Goal: Information Seeking & Learning: Learn about a topic

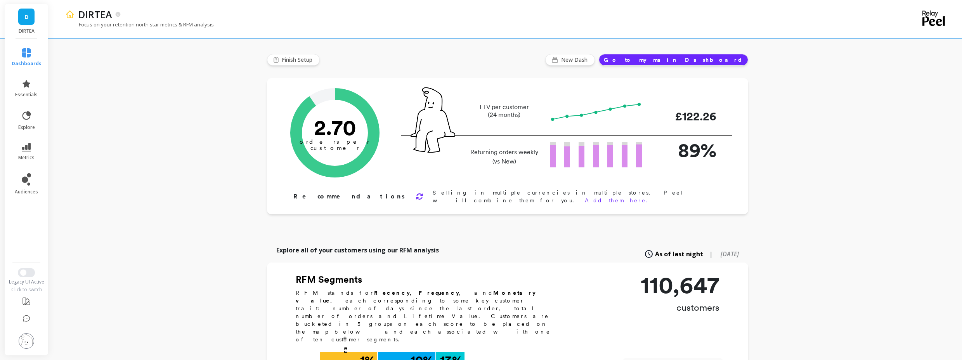
click at [25, 142] on li "metrics" at bounding box center [26, 151] width 39 height 27
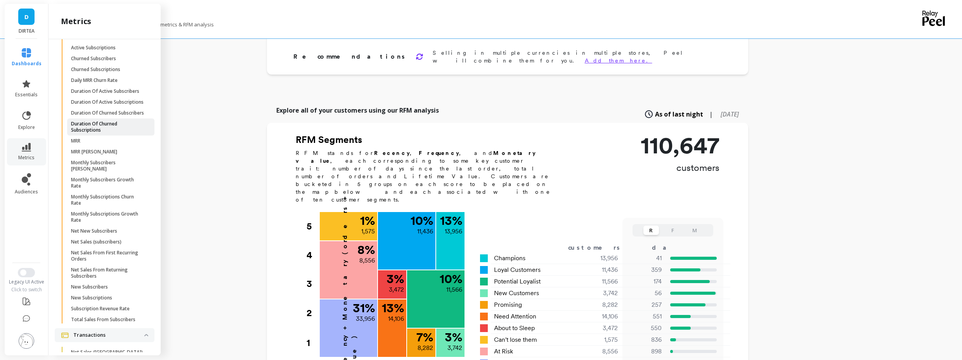
scroll to position [659, 0]
click at [109, 146] on span "MRR" at bounding box center [108, 143] width 74 height 6
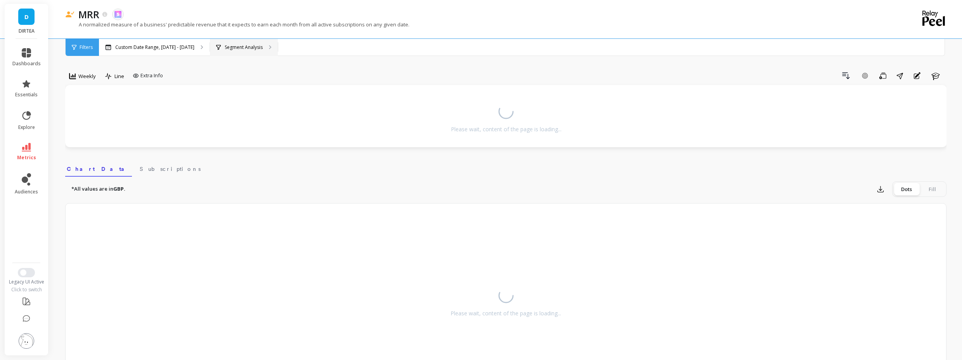
click at [240, 44] on p "Segment Analysis" at bounding box center [244, 47] width 38 height 6
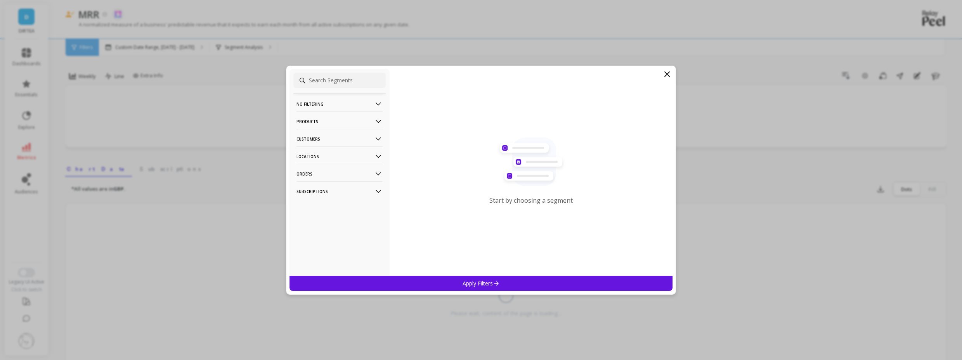
click at [333, 156] on p "Locations" at bounding box center [339, 156] width 86 height 20
click at [326, 174] on div "Cities" at bounding box center [339, 171] width 92 height 12
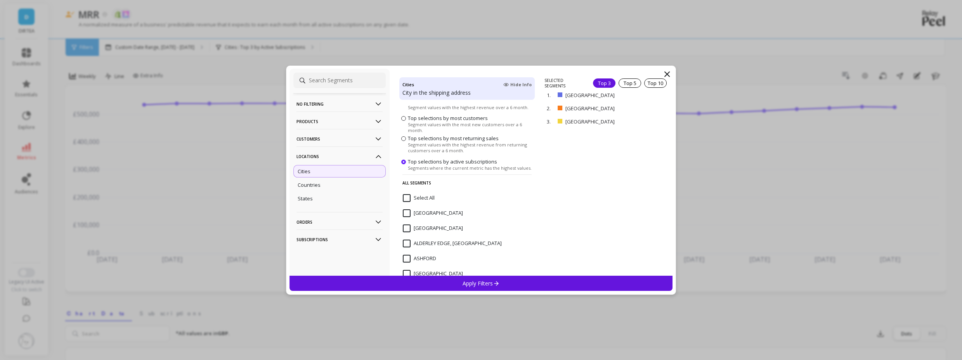
scroll to position [47, 0]
click at [667, 74] on icon at bounding box center [667, 74] width 5 height 5
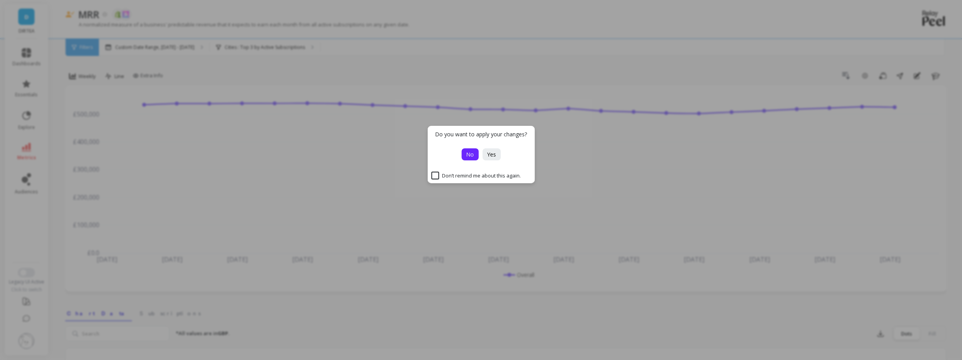
click at [468, 159] on button "No" at bounding box center [469, 154] width 17 height 12
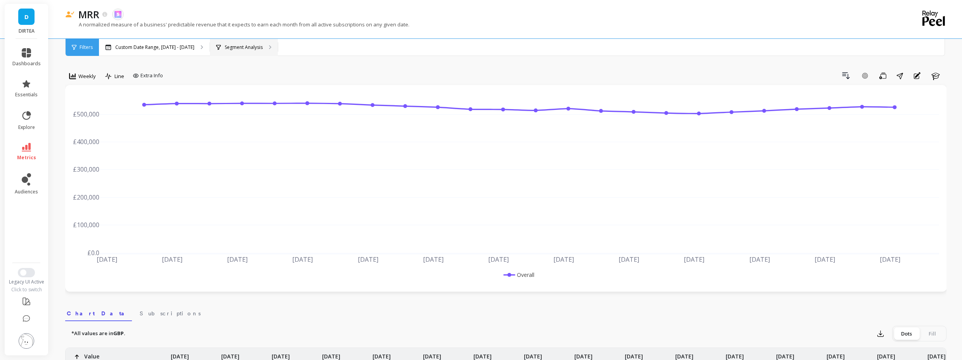
click at [245, 51] on div "Segment Analysis" at bounding box center [244, 47] width 68 height 17
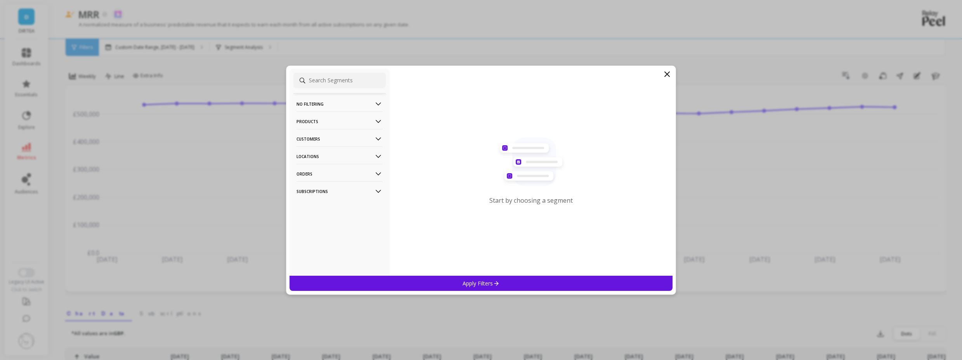
click at [324, 159] on p "Locations" at bounding box center [339, 156] width 86 height 20
click at [326, 172] on div "Cities" at bounding box center [339, 171] width 92 height 12
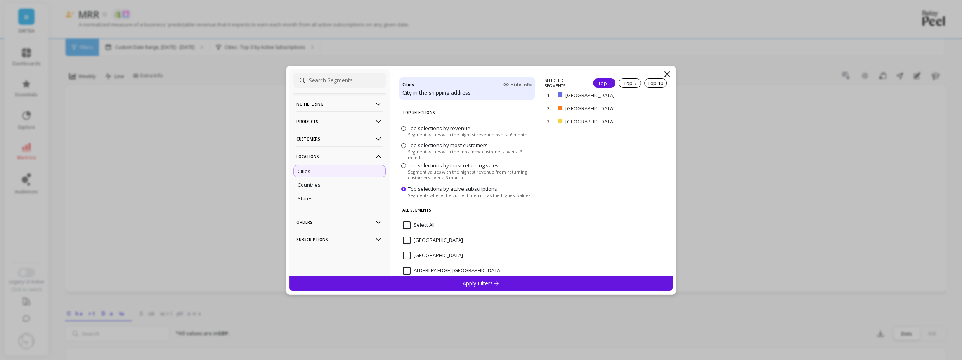
click at [496, 279] on div "Apply Filters" at bounding box center [480, 283] width 383 height 15
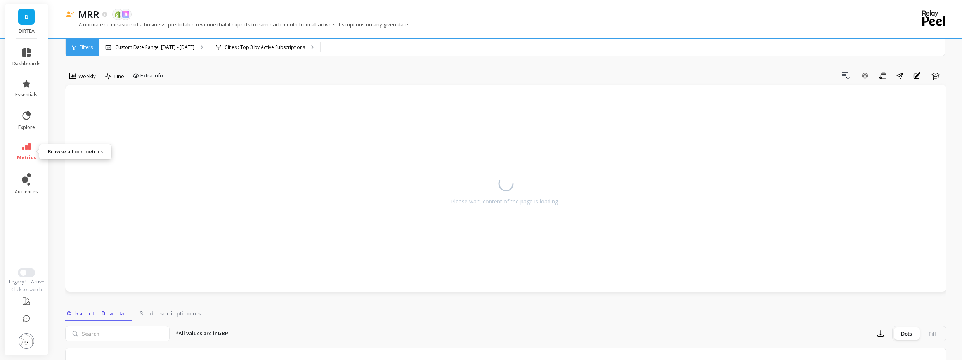
click at [15, 146] on link "metrics" at bounding box center [26, 152] width 28 height 18
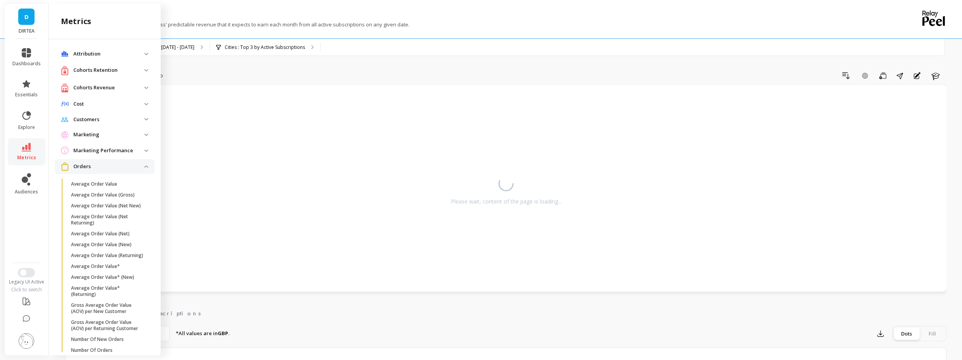
scroll to position [659, 0]
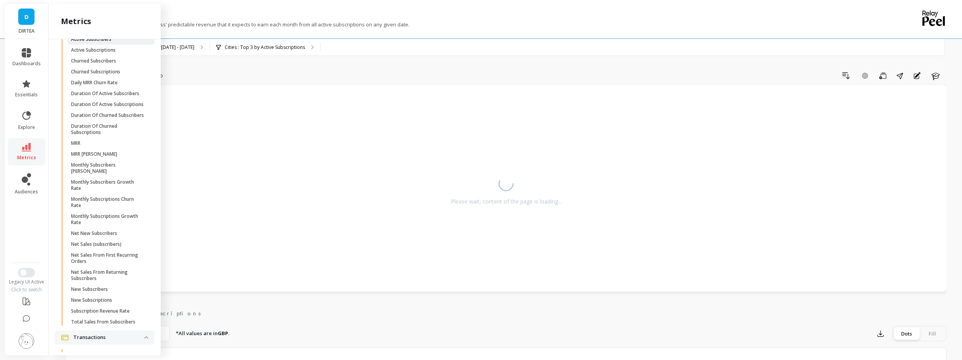
click at [110, 42] on p "Active Subscribers" at bounding box center [91, 39] width 40 height 6
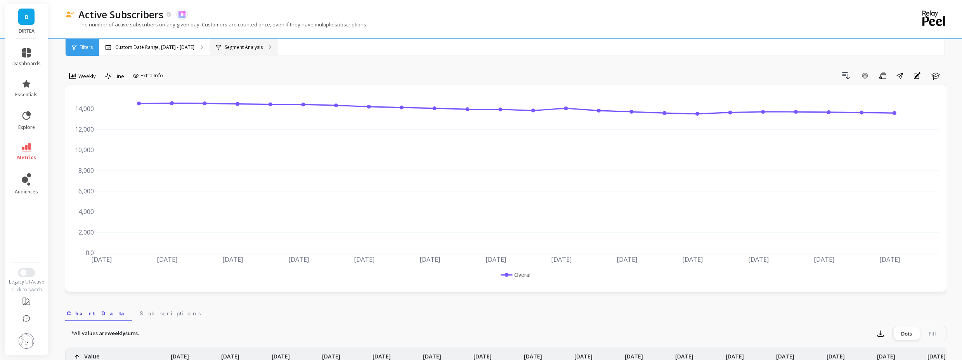
click at [259, 50] on div "Segment Analysis" at bounding box center [244, 47] width 68 height 17
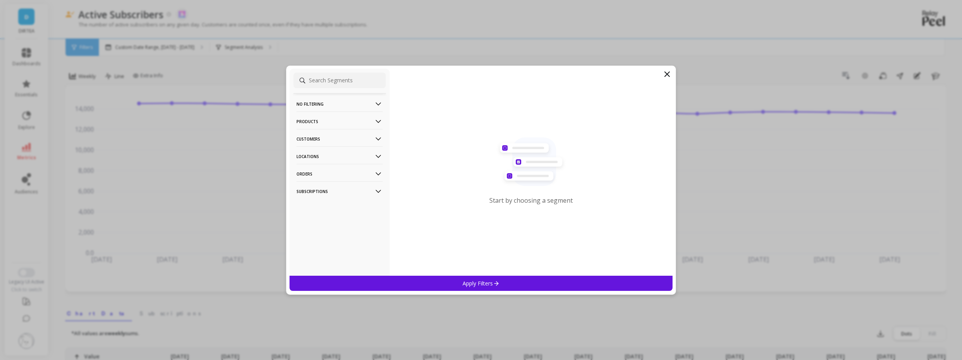
click at [364, 157] on p "Locations" at bounding box center [339, 156] width 86 height 20
click at [321, 173] on div "Cities" at bounding box center [339, 171] width 92 height 12
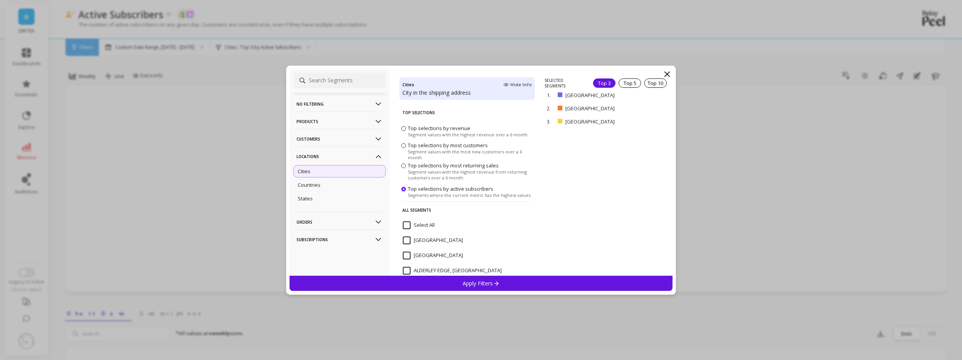
click at [465, 284] on p "Apply Filters" at bounding box center [481, 282] width 37 height 7
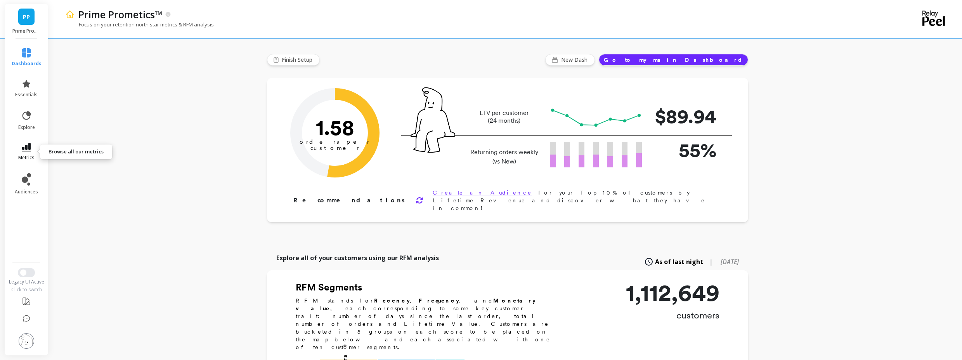
click at [23, 146] on icon at bounding box center [26, 147] width 9 height 9
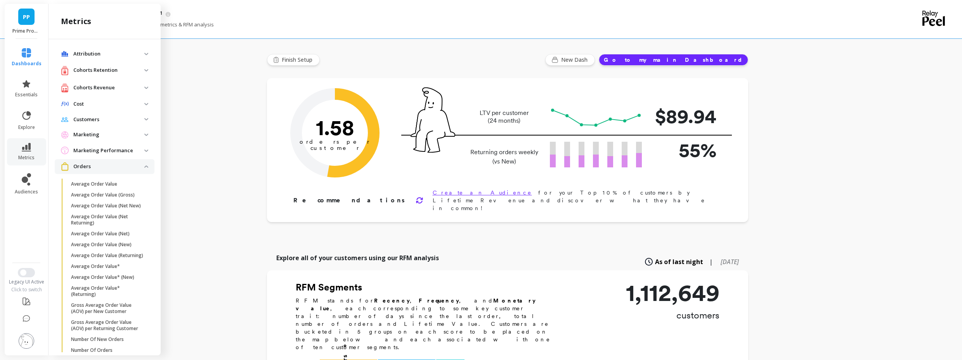
scroll to position [659, 0]
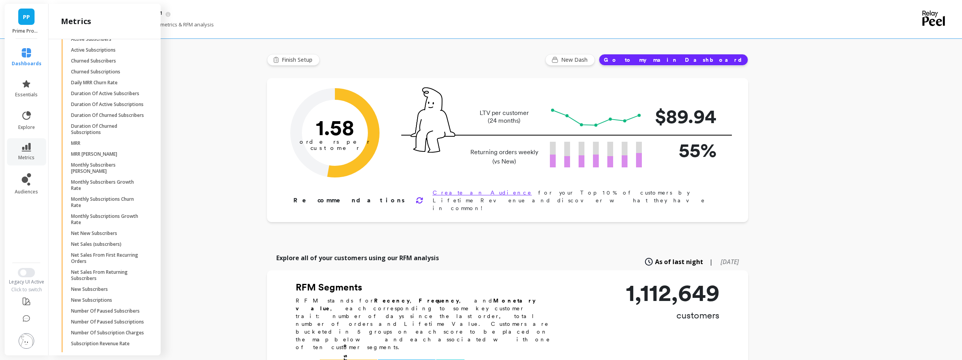
click at [107, 58] on li "Subscriptions Active Subscribers Active Subscriptions Churned Subscribers Churn…" at bounding box center [105, 190] width 100 height 348
click at [102, 42] on p "Active Subscribers" at bounding box center [91, 39] width 40 height 6
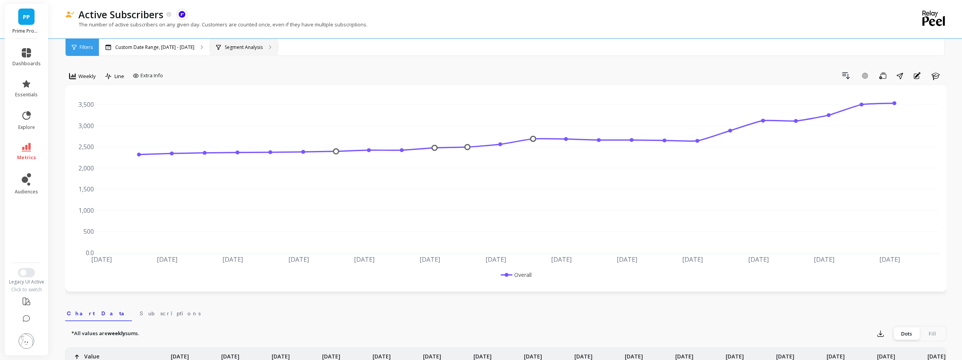
click at [236, 48] on p "Segment Analysis" at bounding box center [244, 47] width 38 height 6
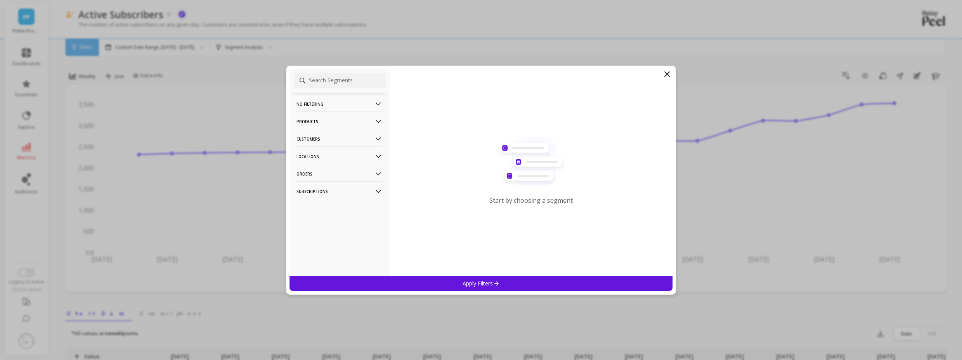
click at [312, 155] on p "Locations" at bounding box center [339, 156] width 86 height 20
click at [314, 170] on div "Cities" at bounding box center [339, 171] width 92 height 12
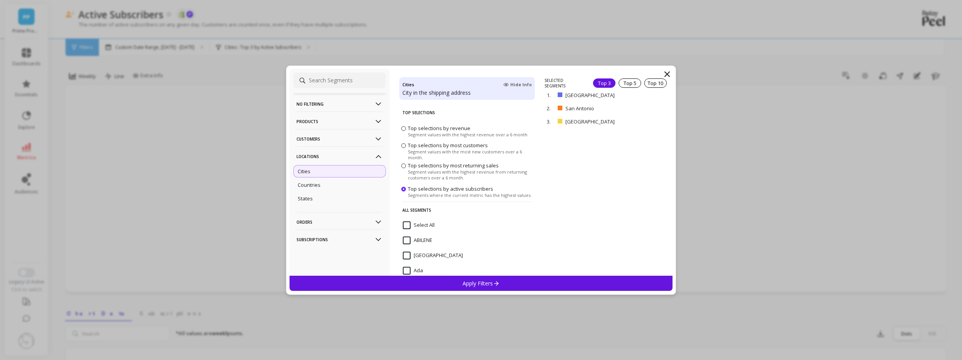
click at [468, 281] on p "Apply Filters" at bounding box center [481, 282] width 37 height 7
